Goal: Task Accomplishment & Management: Manage account settings

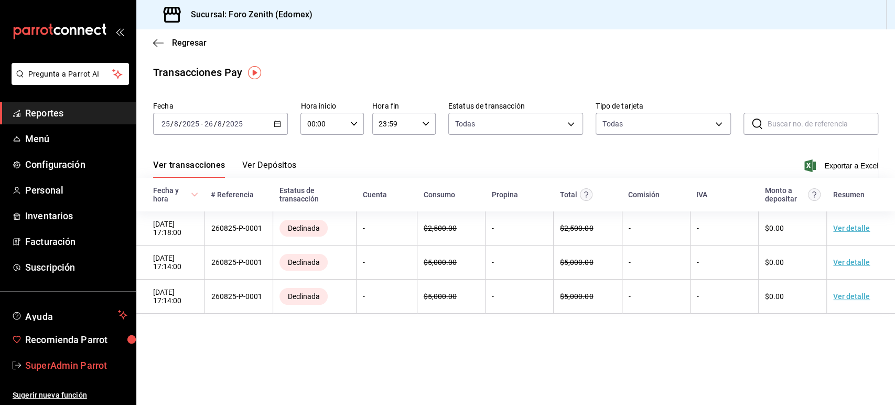
click at [57, 361] on span "SuperAdmin Parrot" at bounding box center [76, 365] width 102 height 14
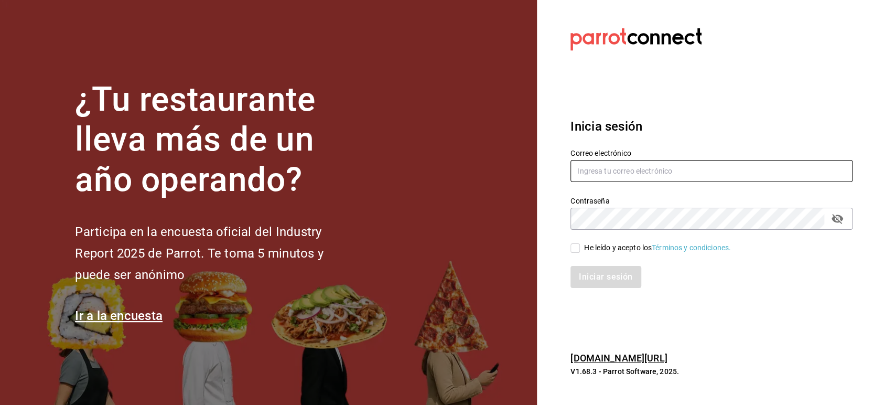
click at [651, 172] on input "text" at bounding box center [711, 171] width 282 height 22
paste input "corniche@merida.com"
type input "corniche@merida.com"
click at [583, 250] on span "He leído y acepto los Términos y condiciones." at bounding box center [655, 247] width 151 height 11
click at [580, 250] on input "He leído y acepto los Términos y condiciones." at bounding box center [574, 247] width 9 height 9
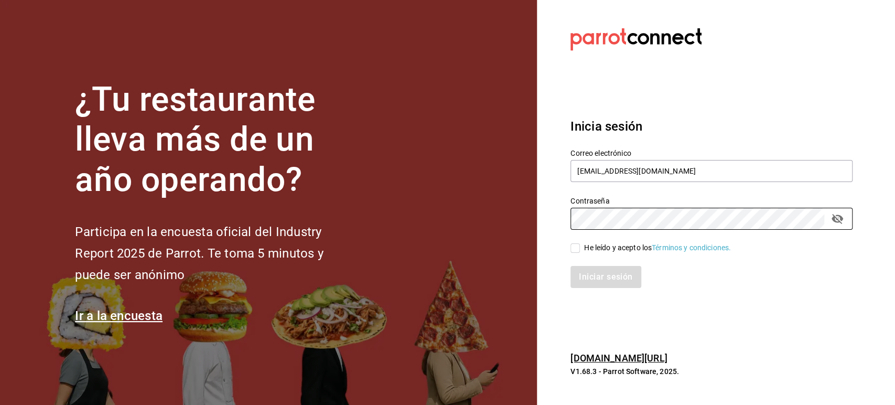
checkbox input "true"
click at [593, 275] on button "Iniciar sesión" at bounding box center [605, 277] width 71 height 22
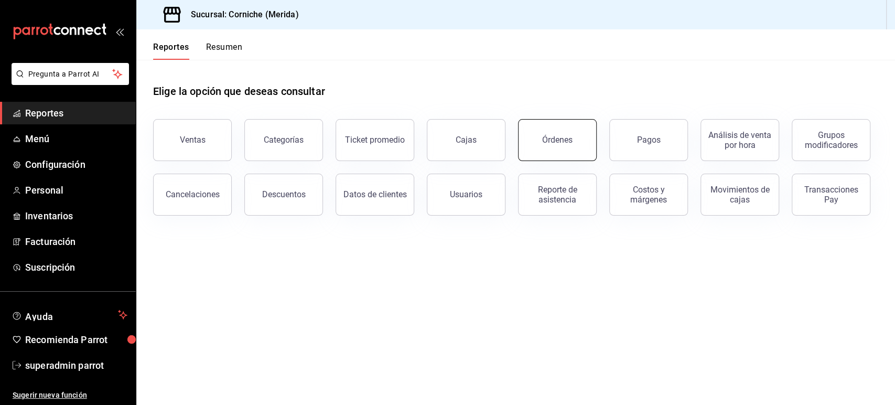
click at [568, 130] on button "Órdenes" at bounding box center [557, 140] width 79 height 42
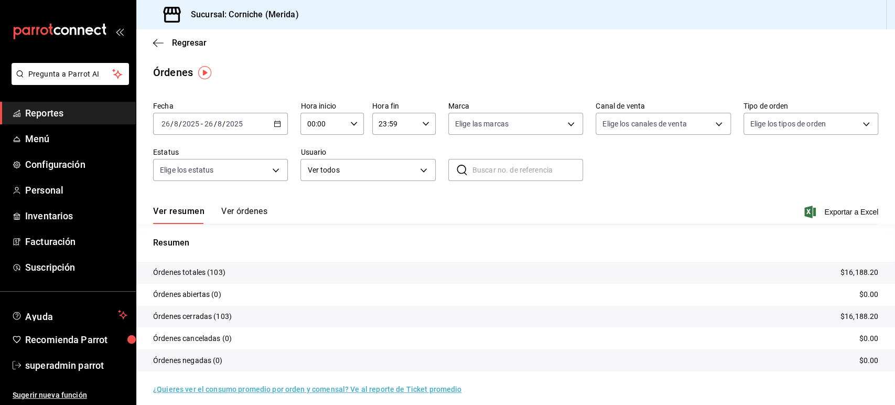
click at [277, 118] on div "2025-08-26 26 / 8 / 2025 - 2025-08-26 26 / 8 / 2025" at bounding box center [220, 124] width 135 height 22
click at [180, 271] on span "Rango de fechas" at bounding box center [202, 273] width 81 height 11
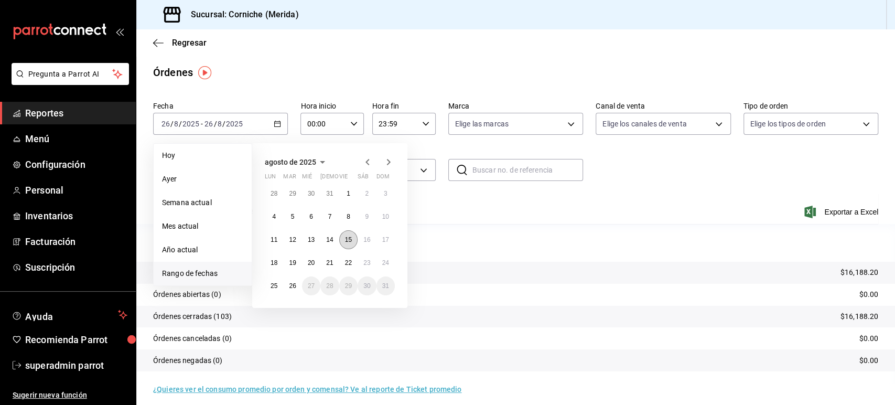
click at [348, 237] on abbr "15" at bounding box center [348, 239] width 7 height 7
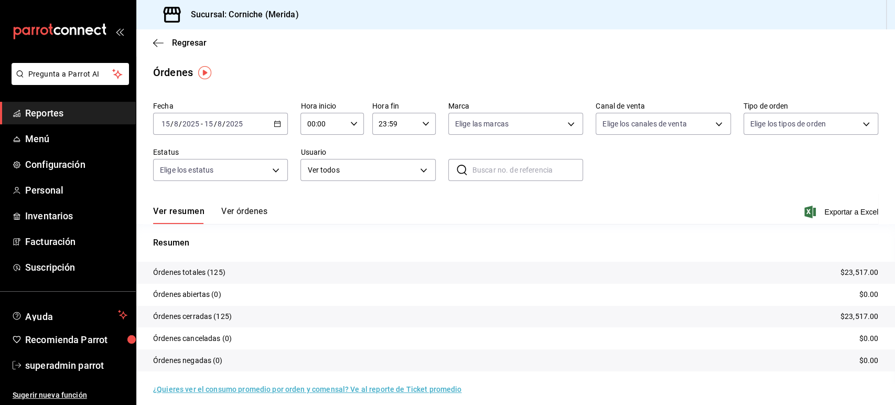
click at [249, 214] on button "Ver órdenes" at bounding box center [244, 215] width 46 height 18
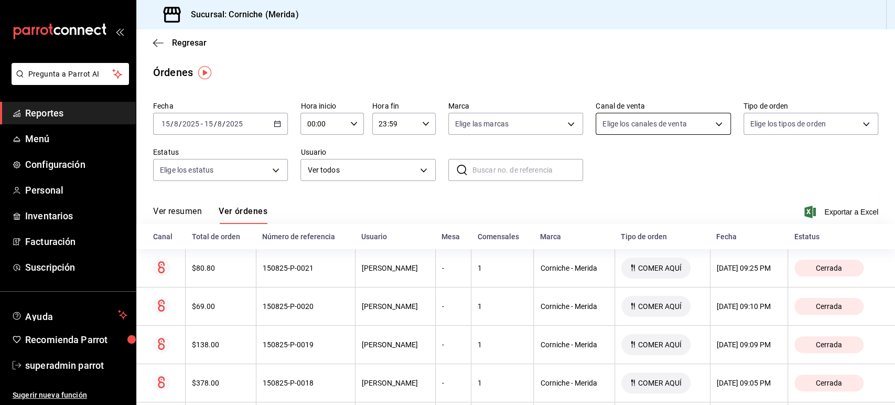
click at [666, 119] on body "Pregunta a Parrot AI Reportes Menú Configuración Personal Inventarios Facturaci…" at bounding box center [447, 202] width 895 height 405
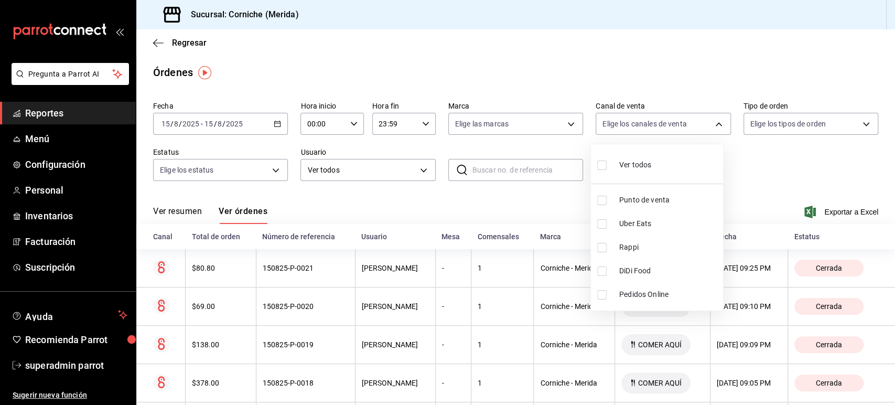
click at [625, 243] on span "Rappi" at bounding box center [669, 247] width 100 height 11
type input "RAPPI"
checkbox input "true"
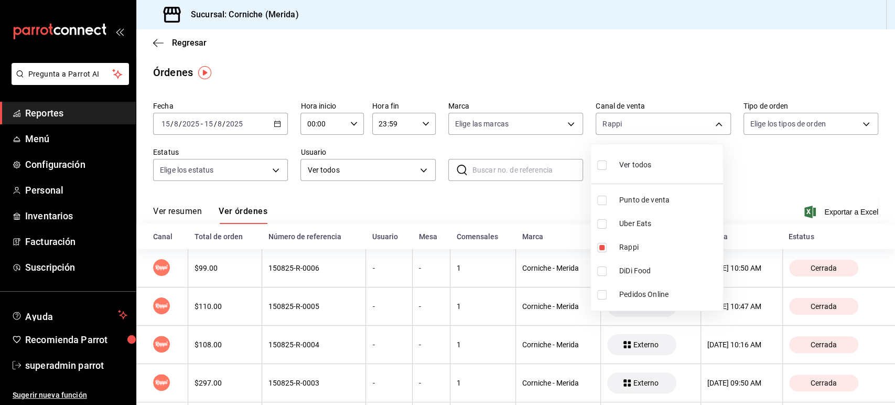
click at [521, 196] on div at bounding box center [447, 202] width 895 height 405
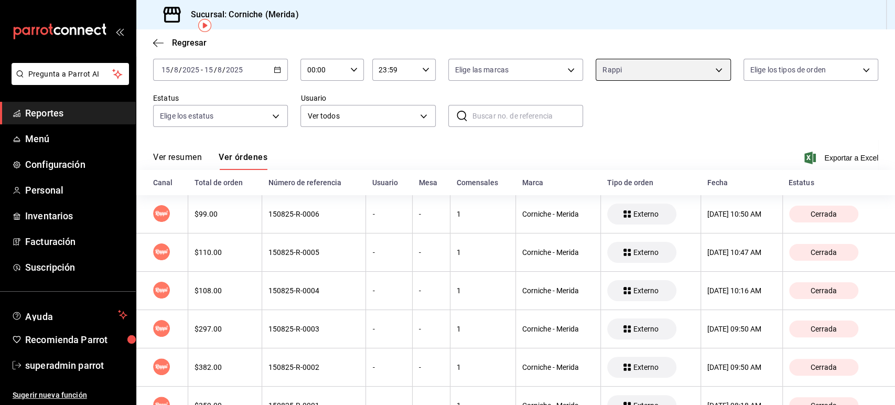
scroll to position [95, 0]
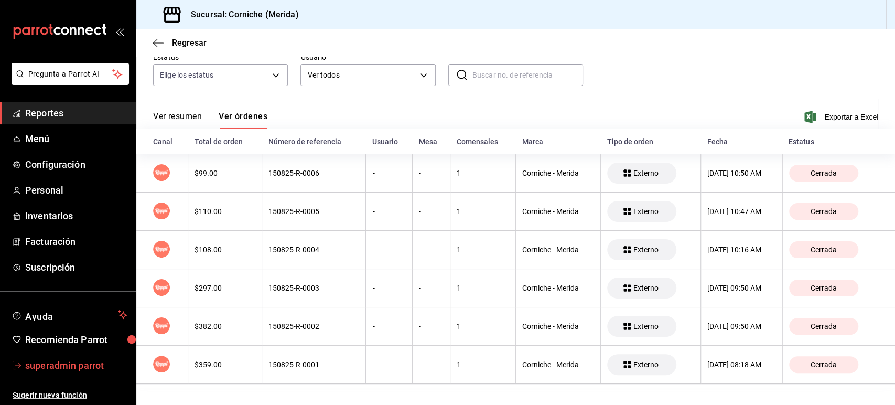
click at [67, 360] on span "superadmin parrot" at bounding box center [76, 365] width 102 height 14
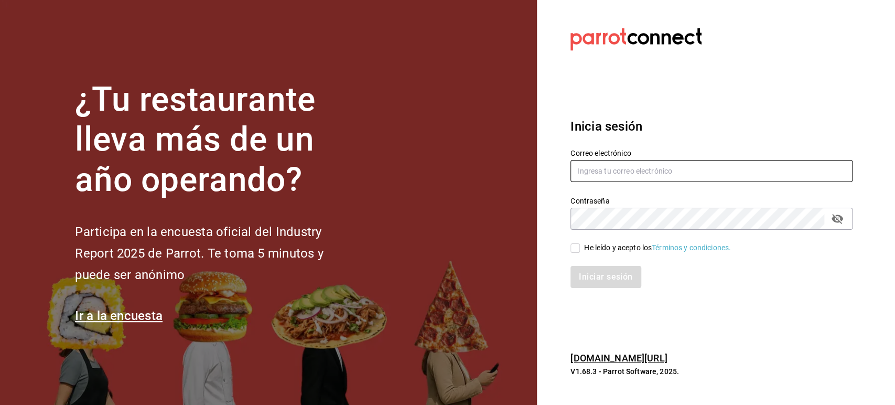
click at [612, 171] on input "text" at bounding box center [711, 171] width 282 height 22
paste input "taquerialosgrandes@monterrey.com"
type input "taquerialosgrandes@monterrey.com"
click at [586, 248] on div "He leído y acepto los Términos y condiciones." at bounding box center [657, 247] width 147 height 11
click at [580, 248] on input "He leído y acepto los Términos y condiciones." at bounding box center [574, 247] width 9 height 9
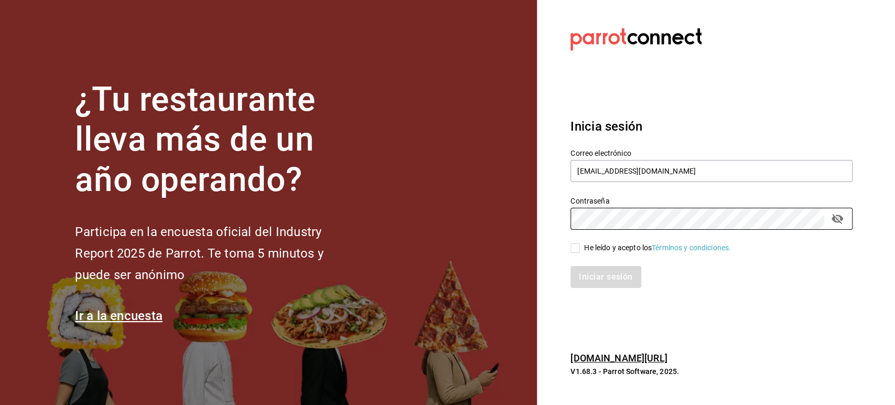
checkbox input "true"
click at [588, 274] on button "Iniciar sesión" at bounding box center [605, 277] width 71 height 22
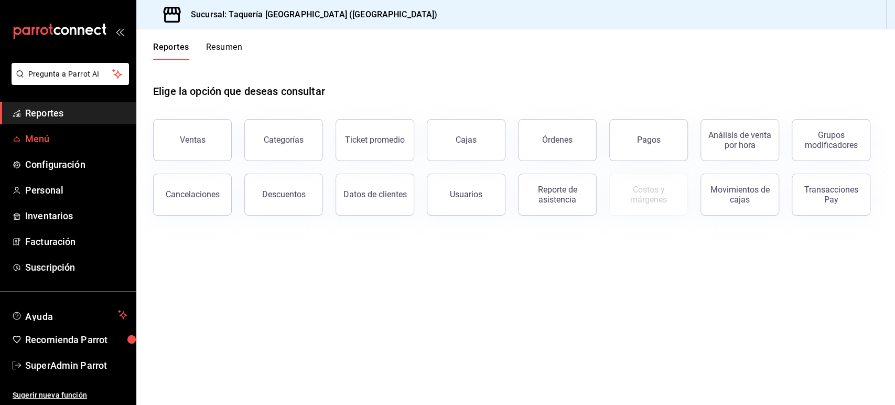
click at [49, 140] on span "Menú" at bounding box center [76, 139] width 102 height 14
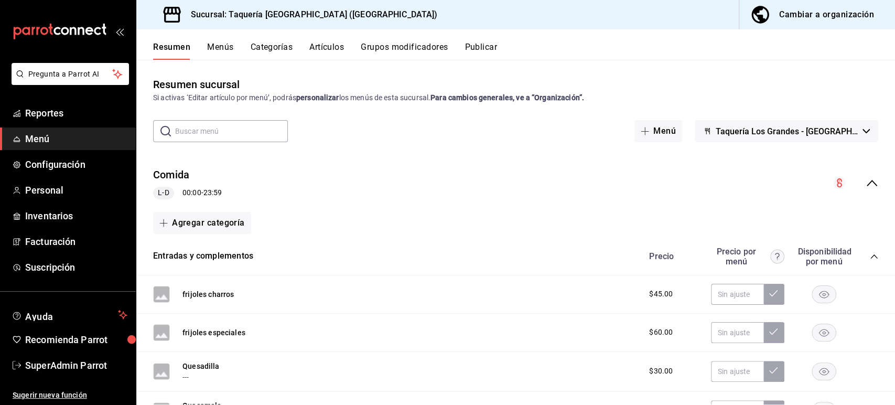
click at [277, 48] on button "Categorías" at bounding box center [272, 51] width 42 height 18
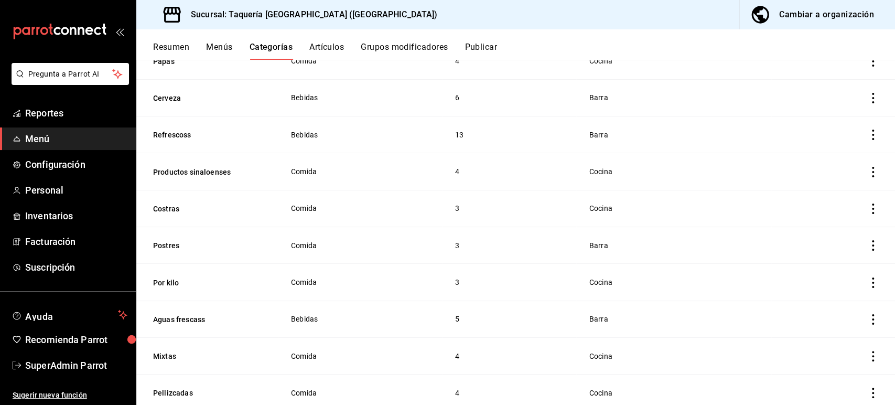
scroll to position [368, 0]
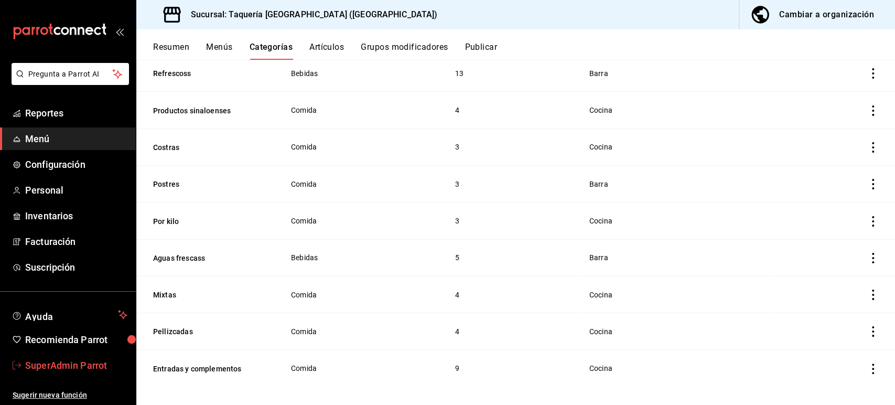
click at [81, 357] on link "SuperAdmin Parrot" at bounding box center [68, 365] width 136 height 23
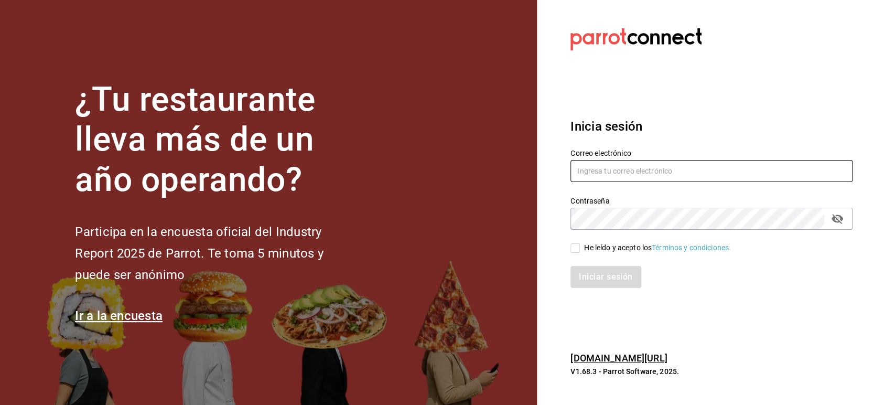
click at [607, 178] on input "text" at bounding box center [711, 171] width 282 height 22
paste input "corniche@merida.com"
type input "corniche@merida.com"
click at [575, 248] on input "He leído y acepto los Términos y condiciones." at bounding box center [574, 247] width 9 height 9
checkbox input "true"
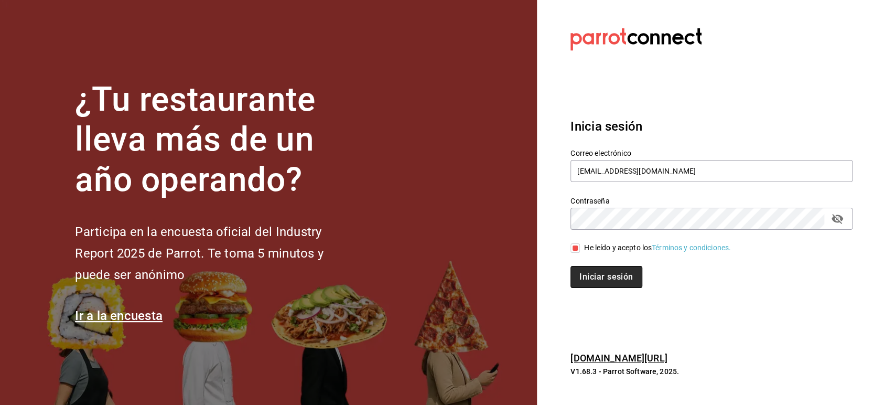
click at [596, 273] on button "Iniciar sesión" at bounding box center [605, 277] width 71 height 22
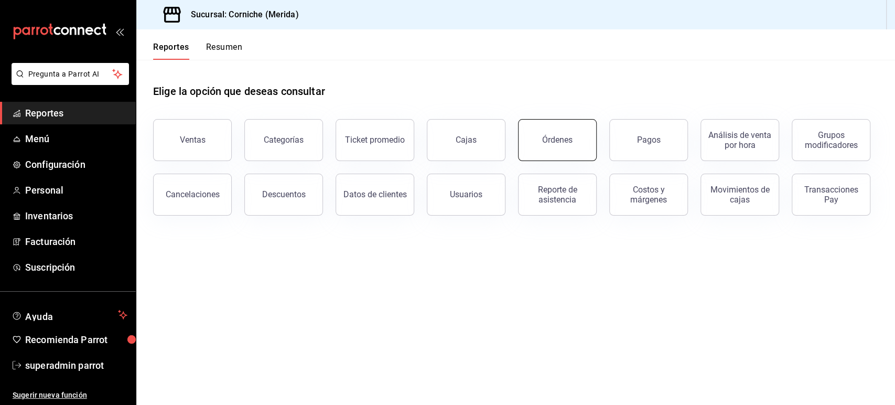
click at [574, 138] on button "Órdenes" at bounding box center [557, 140] width 79 height 42
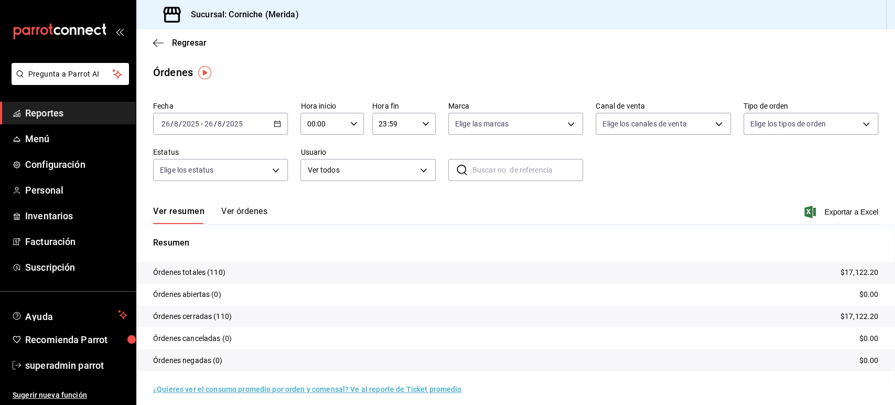
click at [278, 123] on \(Stroke\) "button" at bounding box center [278, 123] width 6 height 1
click at [214, 273] on span "Rango de fechas" at bounding box center [202, 273] width 81 height 11
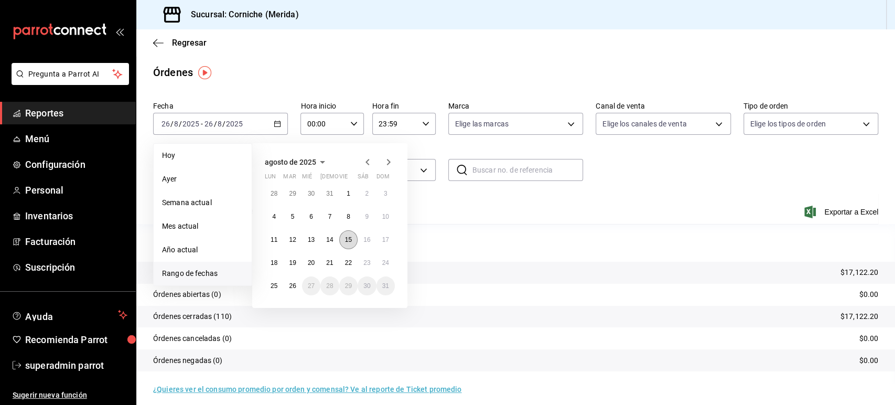
click at [353, 238] on button "15" at bounding box center [348, 239] width 18 height 19
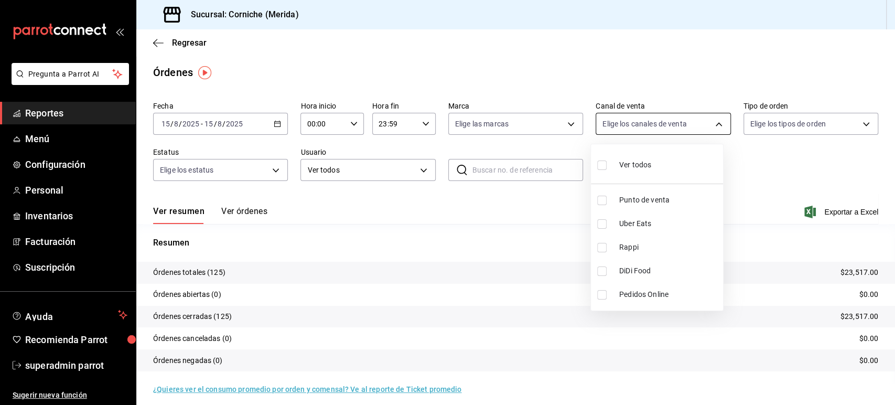
click at [616, 115] on body "Pregunta a Parrot AI Reportes Menú Configuración Personal Inventarios Facturaci…" at bounding box center [447, 202] width 895 height 405
click at [623, 244] on span "Rappi" at bounding box center [669, 247] width 100 height 11
type input "RAPPI"
checkbox input "true"
click at [543, 213] on div at bounding box center [447, 202] width 895 height 405
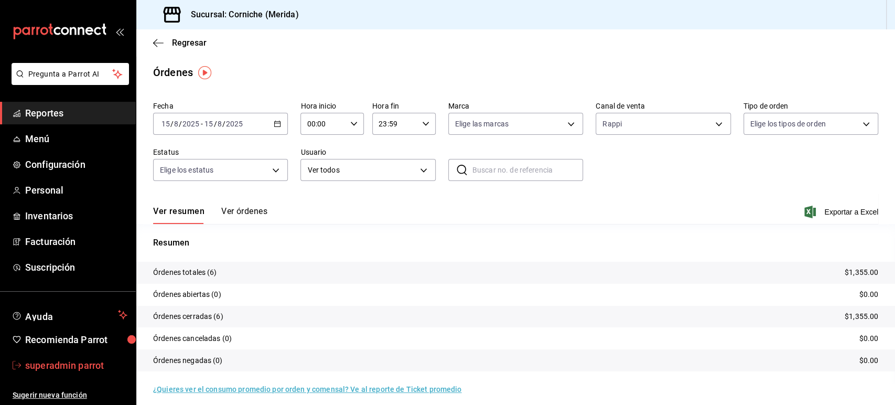
click at [84, 363] on span "superadmin parrot" at bounding box center [76, 365] width 102 height 14
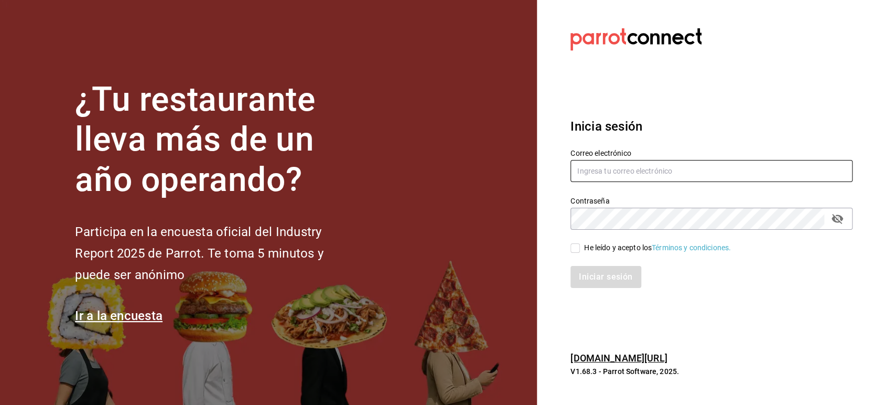
click at [585, 166] on input "text" at bounding box center [711, 171] width 282 height 22
paste input "guiparrilla@jalisco.com"
type input "guiparrilla@jalisco.com"
click at [597, 251] on div "He leído y acepto los Términos y condiciones." at bounding box center [657, 247] width 147 height 11
click at [580, 251] on input "He leído y acepto los Términos y condiciones." at bounding box center [574, 247] width 9 height 9
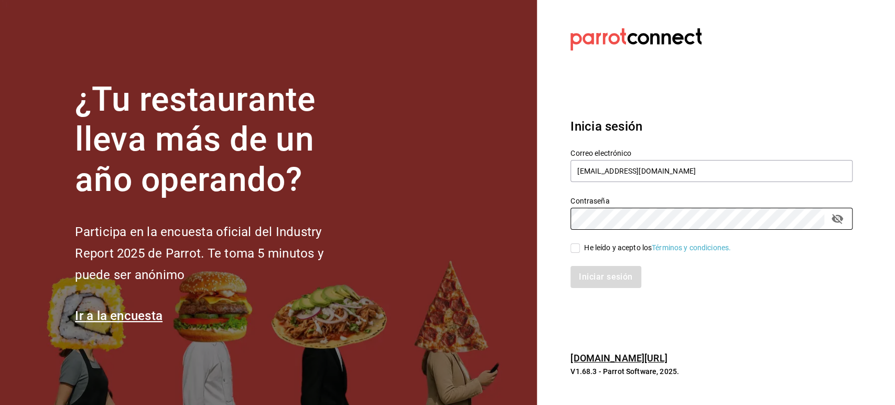
checkbox input "true"
click at [593, 267] on button "Iniciar sesión" at bounding box center [605, 277] width 71 height 22
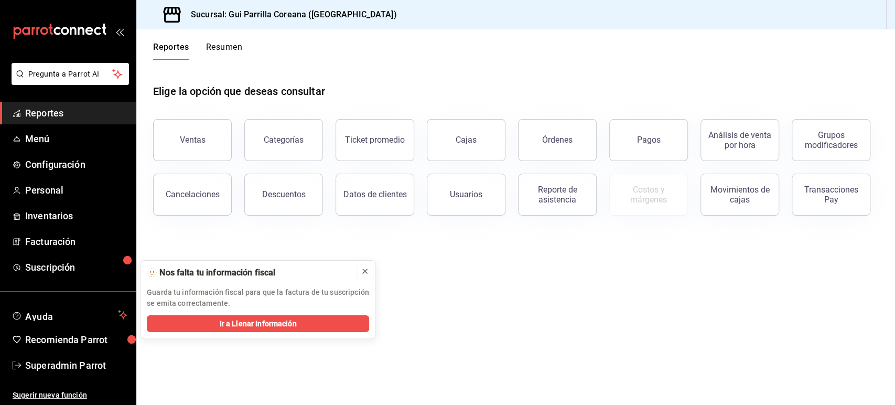
click at [365, 271] on icon at bounding box center [365, 271] width 4 height 4
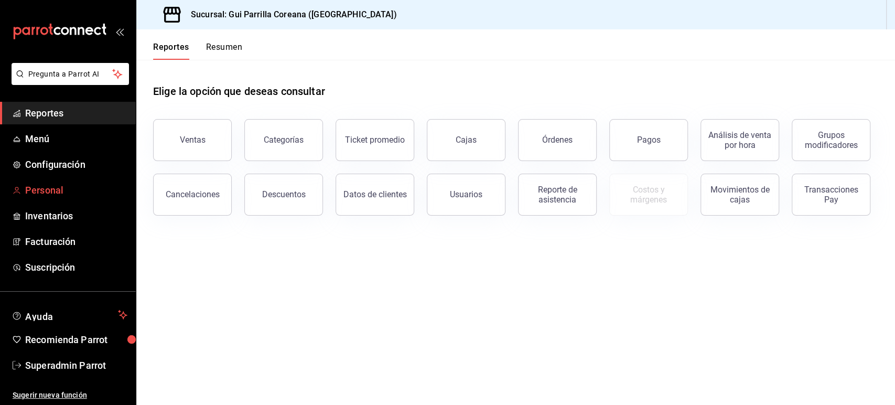
click at [51, 189] on span "Personal" at bounding box center [76, 190] width 102 height 14
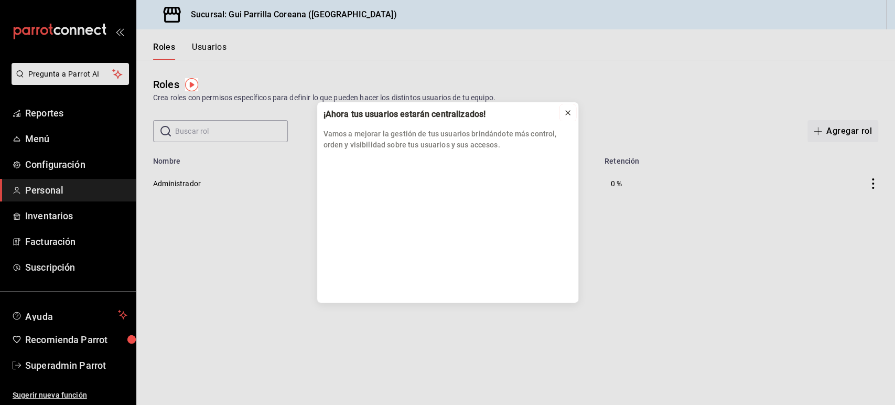
click at [566, 116] on icon at bounding box center [568, 113] width 8 height 8
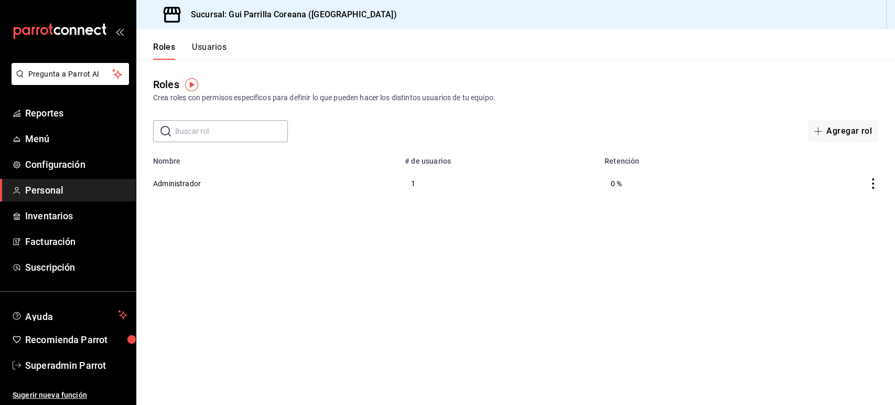
click at [202, 54] on button "Usuarios" at bounding box center [209, 51] width 35 height 18
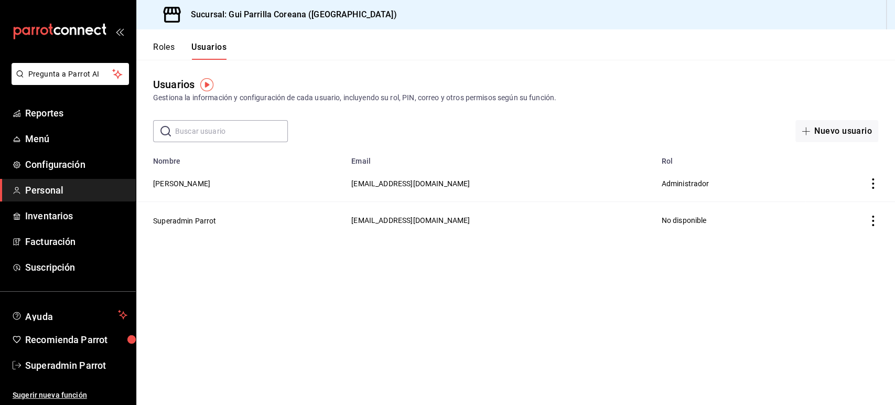
click at [375, 305] on main "Usuarios Gestiona la información y configuración de cada usuario, incluyendo su…" at bounding box center [515, 232] width 759 height 345
click at [463, 183] on td "[EMAIL_ADDRESS][DOMAIN_NAME]" at bounding box center [500, 183] width 310 height 37
click at [450, 183] on span "[EMAIL_ADDRESS][DOMAIN_NAME]" at bounding box center [410, 183] width 118 height 8
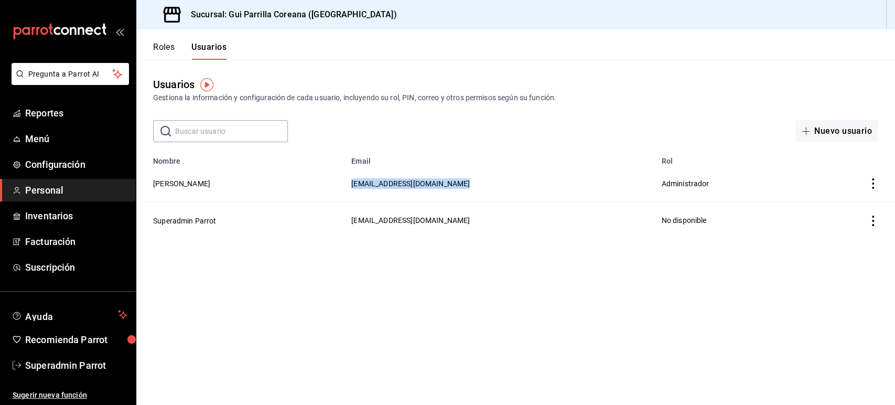
click at [450, 183] on span "[EMAIL_ADDRESS][DOMAIN_NAME]" at bounding box center [410, 183] width 118 height 8
copy span "[EMAIL_ADDRESS][DOMAIN_NAME]"
click at [39, 138] on span "Menú" at bounding box center [76, 139] width 102 height 14
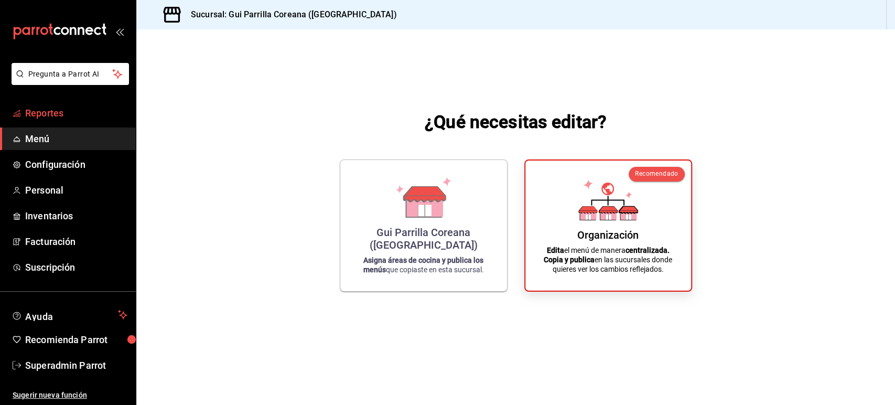
click at [49, 112] on span "Reportes" at bounding box center [76, 113] width 102 height 14
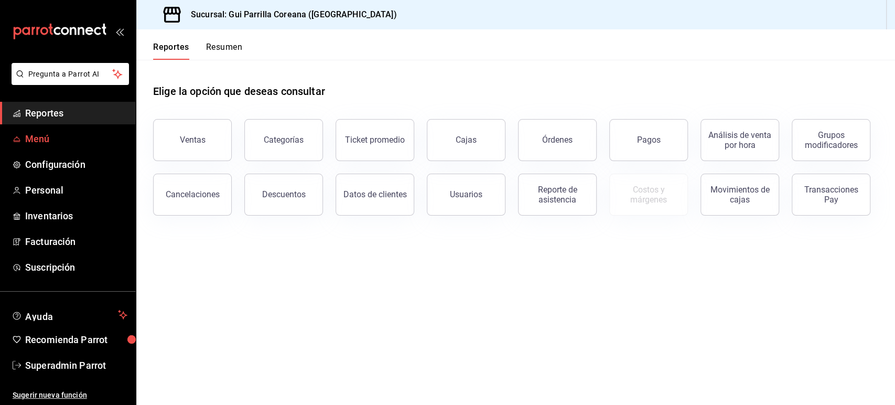
click at [62, 136] on span "Menú" at bounding box center [76, 139] width 102 height 14
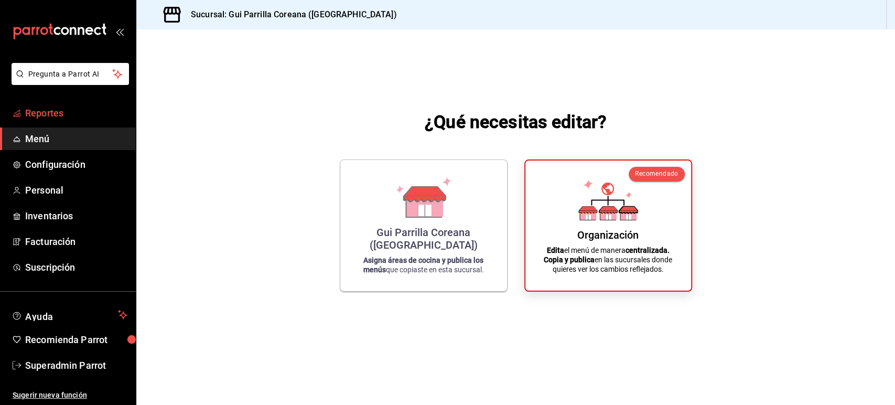
click at [61, 116] on span "Reportes" at bounding box center [76, 113] width 102 height 14
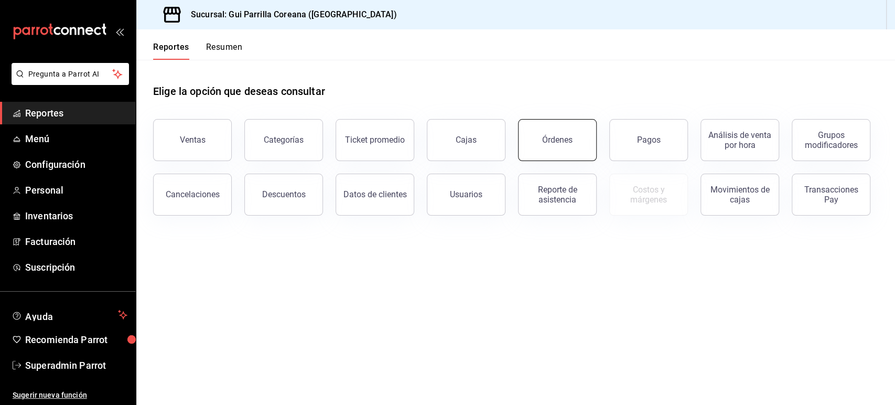
click at [554, 142] on div "Órdenes" at bounding box center [557, 140] width 30 height 10
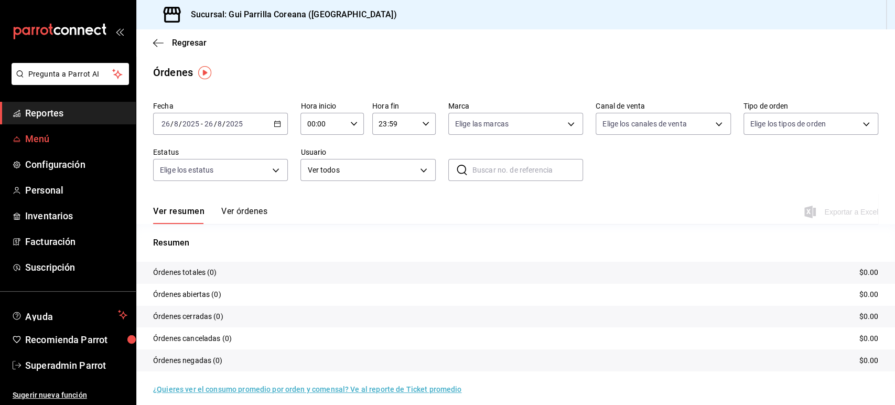
click at [41, 136] on span "Menú" at bounding box center [76, 139] width 102 height 14
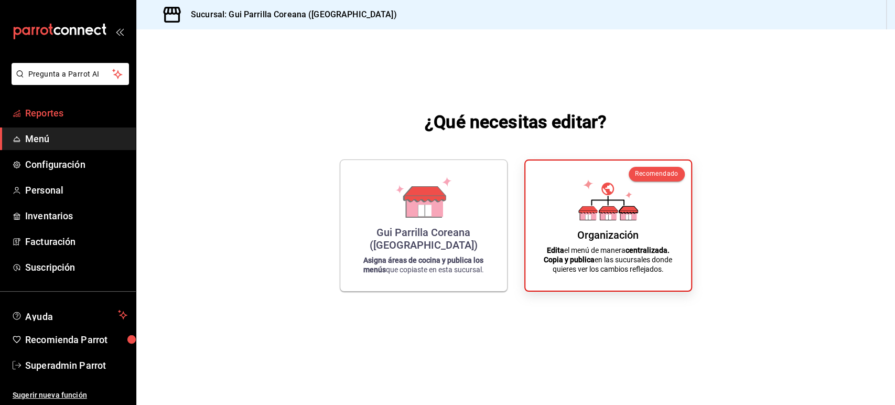
click at [44, 107] on span "Reportes" at bounding box center [76, 113] width 102 height 14
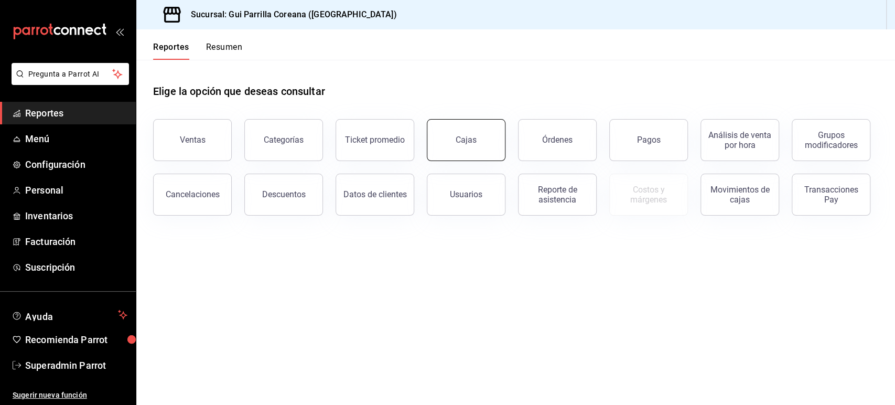
click at [478, 142] on button "Cajas" at bounding box center [466, 140] width 79 height 42
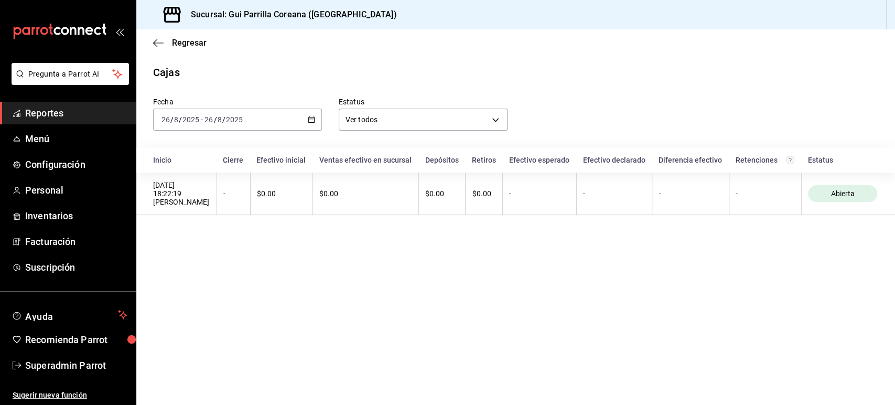
click at [461, 257] on main "Regresar Cajas Fecha 2025-08-26 26 / 8 / 2025 - 2025-08-26 26 / 8 / 2025 Estatu…" at bounding box center [515, 216] width 759 height 375
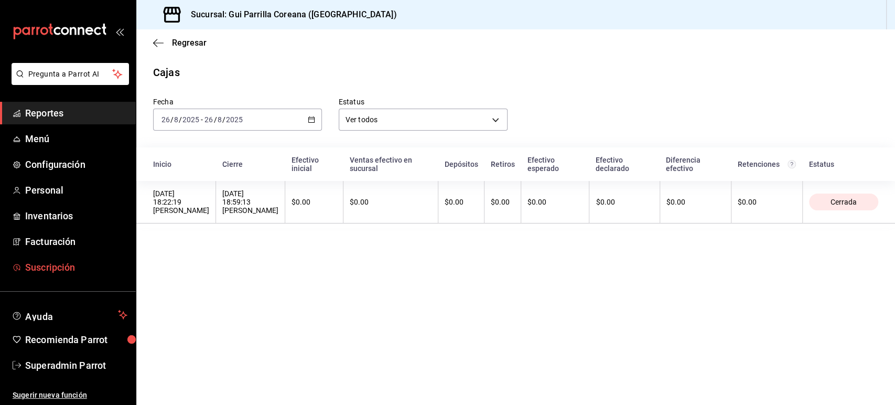
click at [51, 267] on span "Suscripción" at bounding box center [76, 267] width 102 height 14
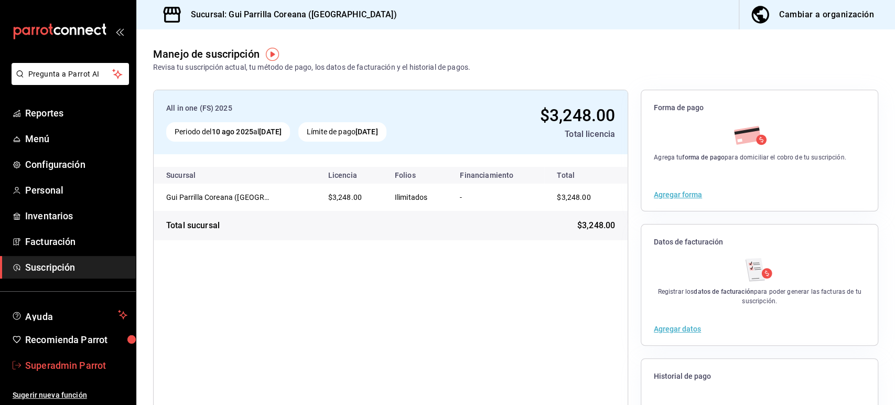
click at [75, 365] on span "Superadmin Parrot" at bounding box center [76, 365] width 102 height 14
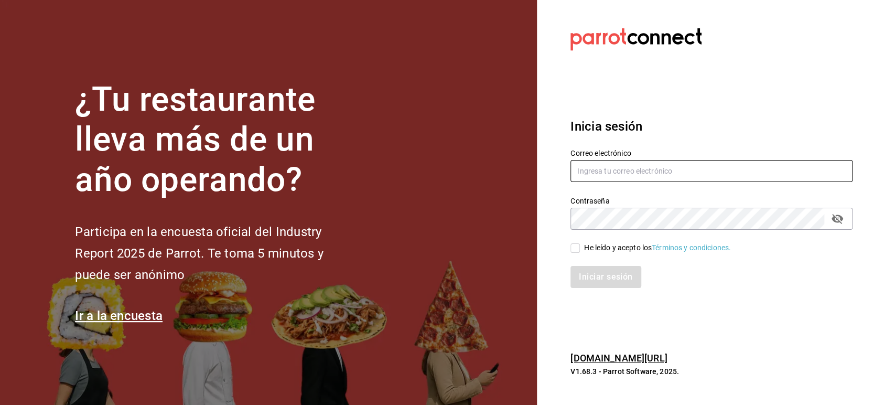
click at [601, 172] on input "text" at bounding box center [711, 171] width 282 height 22
paste input "gui@patio.com"
click at [440, 92] on section "¿Tu restaurante lleva más de un año operando? Participa en la encuesta oficial …" at bounding box center [268, 202] width 537 height 405
click at [616, 167] on input "gui@patio.com" at bounding box center [711, 171] width 282 height 22
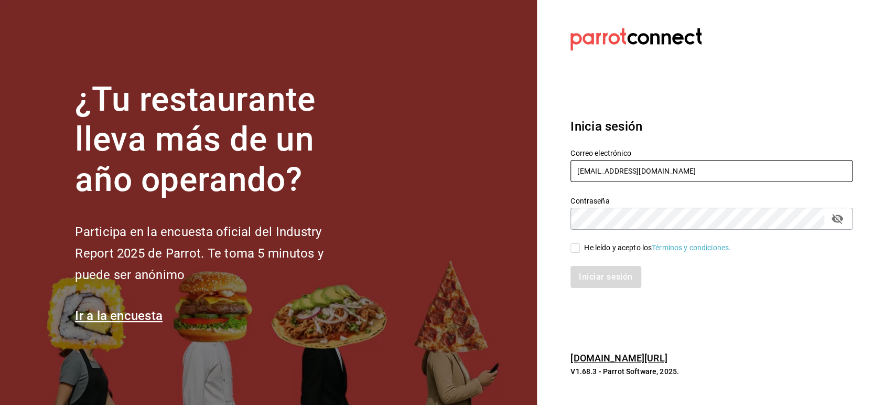
click at [616, 167] on input "gui@patio.com" at bounding box center [711, 171] width 282 height 22
paste input "corniche@merida"
type input "corniche@merida.com"
click at [591, 241] on div "He leído y acepto los Términos y condiciones." at bounding box center [705, 242] width 295 height 24
click at [587, 242] on div "He leído y acepto los Términos y condiciones." at bounding box center [711, 248] width 282 height 12
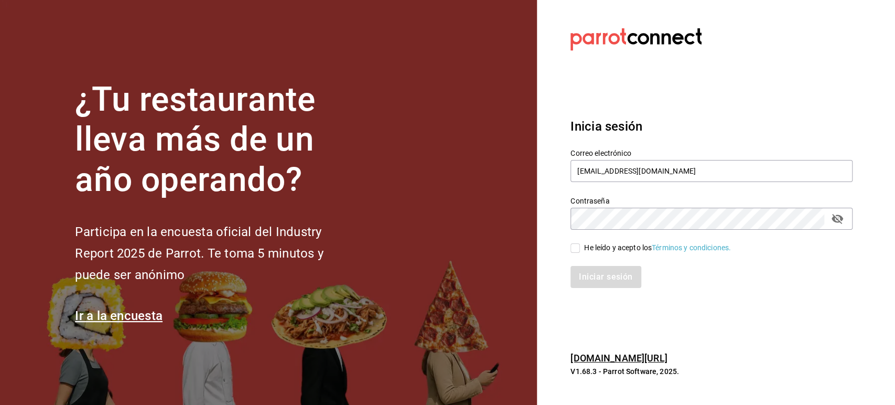
click at [577, 249] on input "He leído y acepto los Términos y condiciones." at bounding box center [574, 247] width 9 height 9
checkbox input "true"
click at [595, 281] on button "Iniciar sesión" at bounding box center [605, 277] width 71 height 22
